Goal: Navigation & Orientation: Find specific page/section

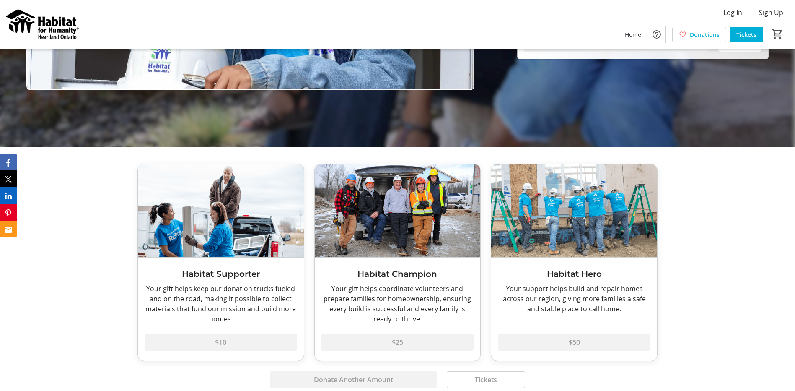
scroll to position [188, 0]
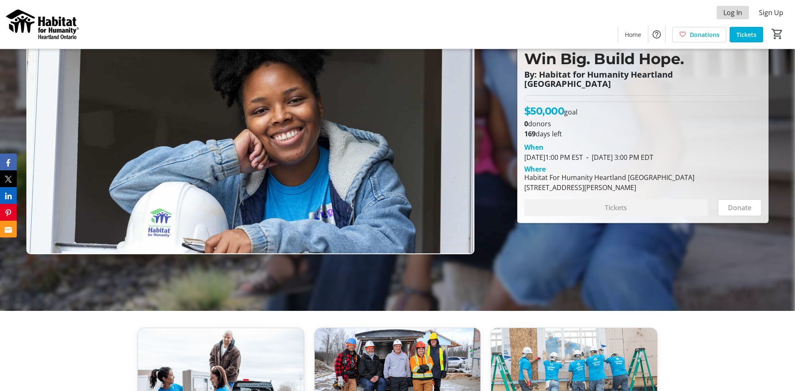
click at [740, 10] on span "Log In" at bounding box center [733, 13] width 19 height 10
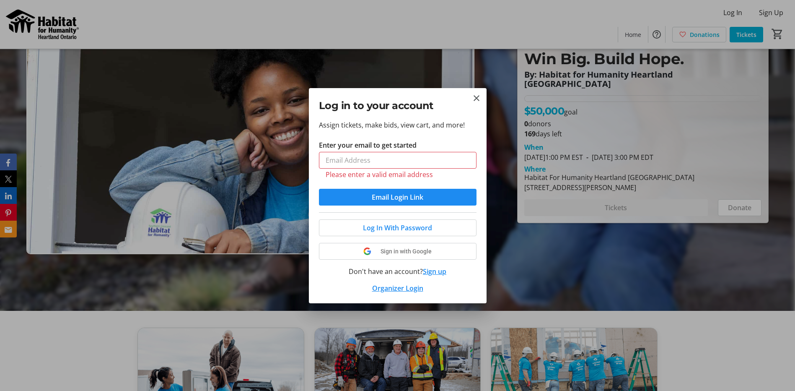
click at [397, 285] on link "Organizer Login" at bounding box center [397, 287] width 51 height 9
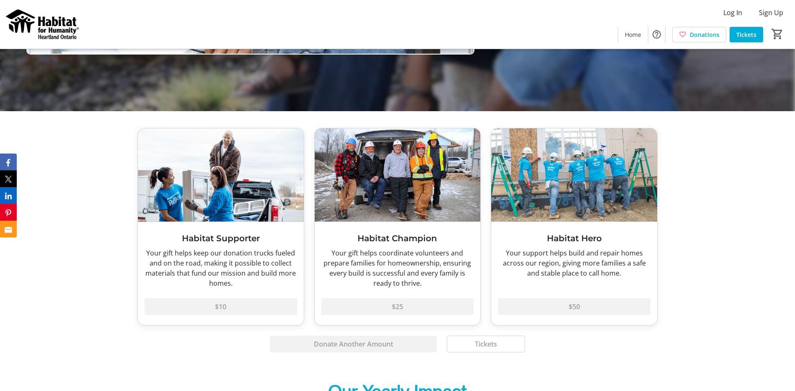
scroll to position [377, 0]
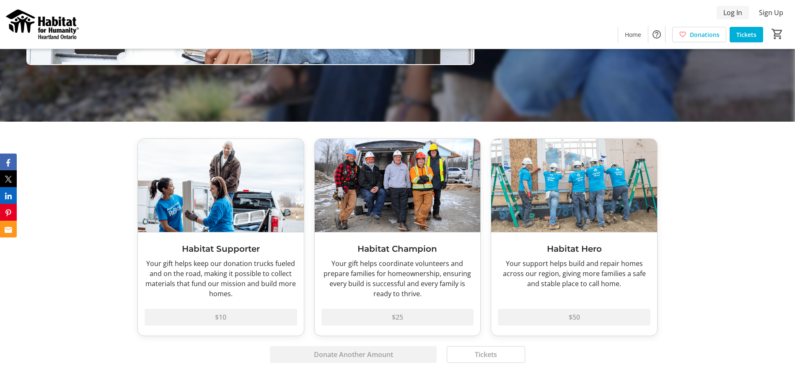
click at [738, 8] on span "Log In" at bounding box center [733, 13] width 19 height 10
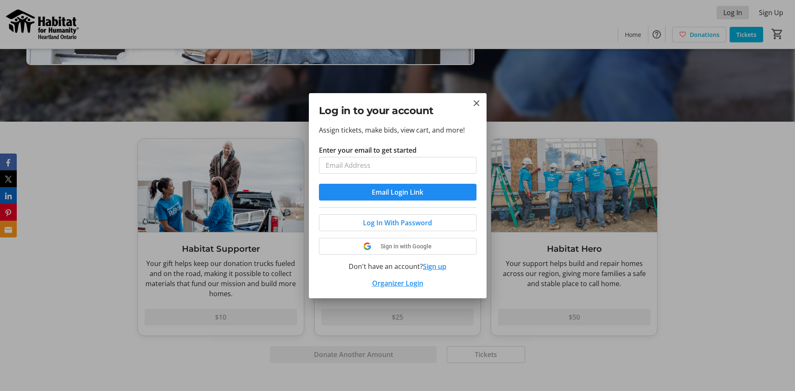
scroll to position [0, 0]
click at [413, 285] on link "Organizer Login" at bounding box center [397, 282] width 51 height 9
